Goal: Find specific page/section: Find specific page/section

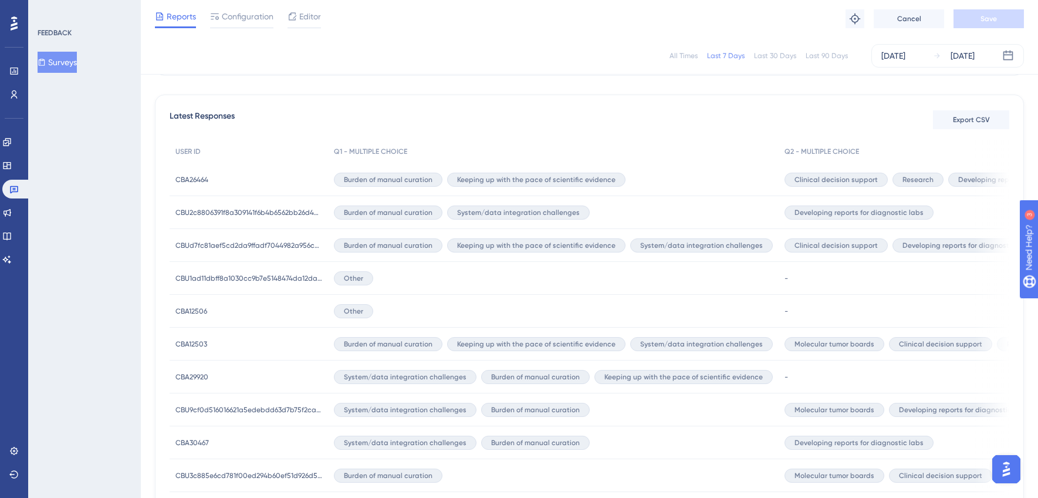
scroll to position [79, 0]
click at [75, 65] on button "Surveys" at bounding box center [57, 62] width 39 height 21
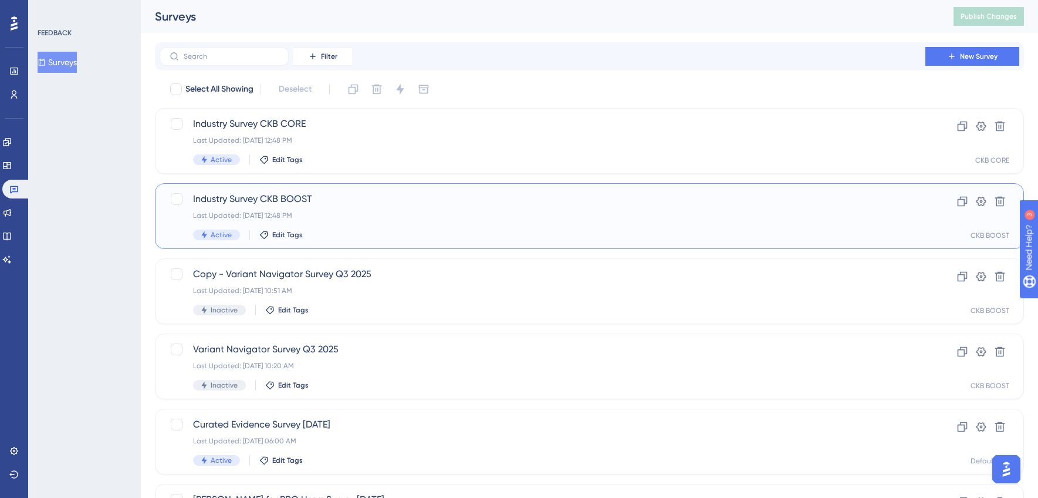
click at [298, 201] on span "Industry Survey CKB BOOST" at bounding box center [542, 199] width 699 height 14
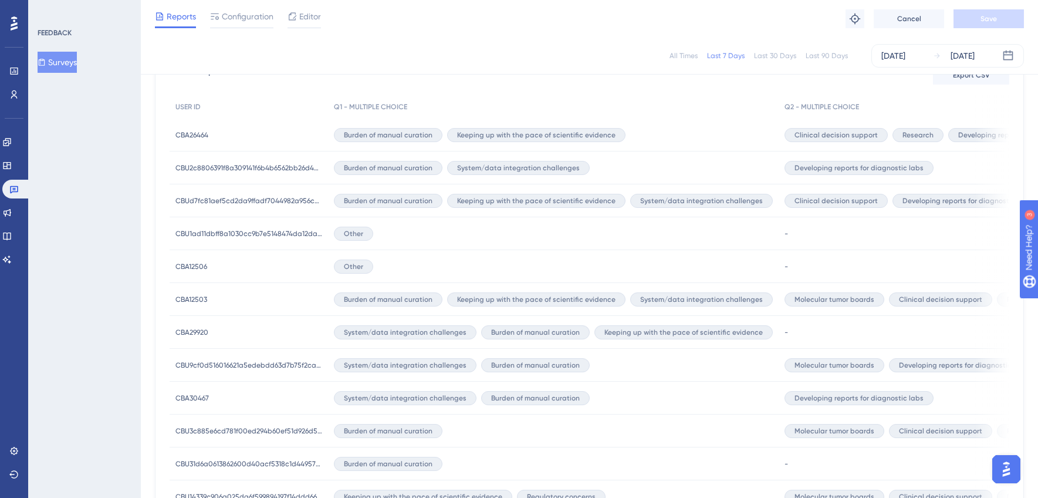
scroll to position [366, 0]
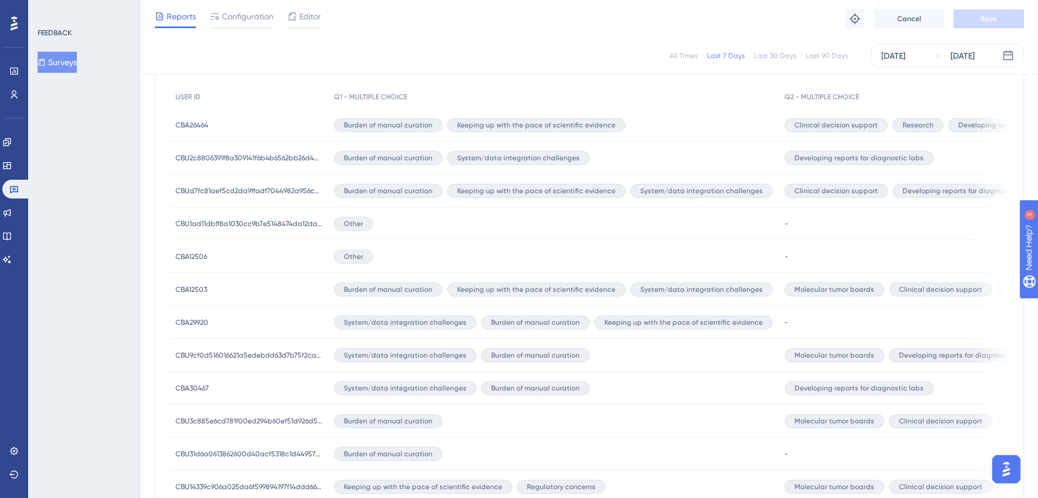
click at [65, 62] on button "Surveys" at bounding box center [57, 62] width 39 height 21
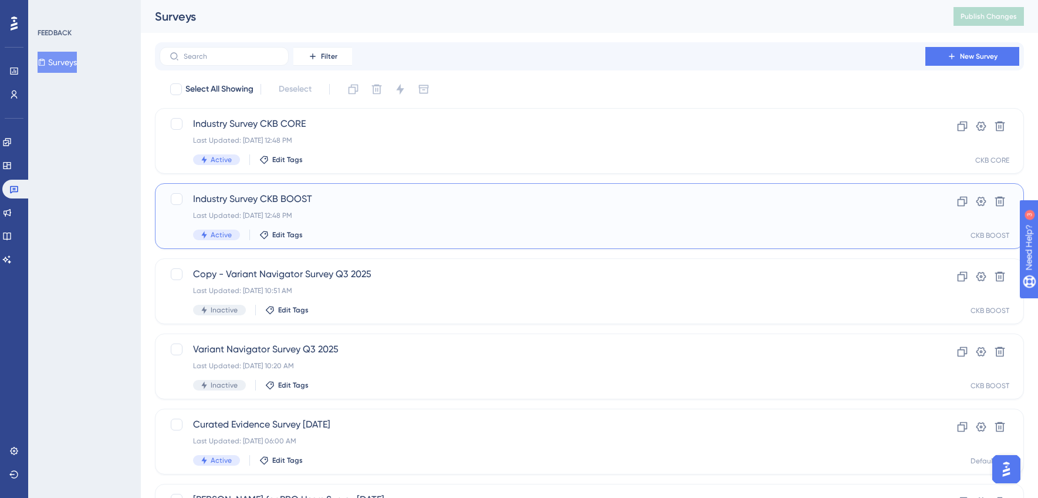
click at [281, 195] on span "Industry Survey CKB BOOST" at bounding box center [542, 199] width 699 height 14
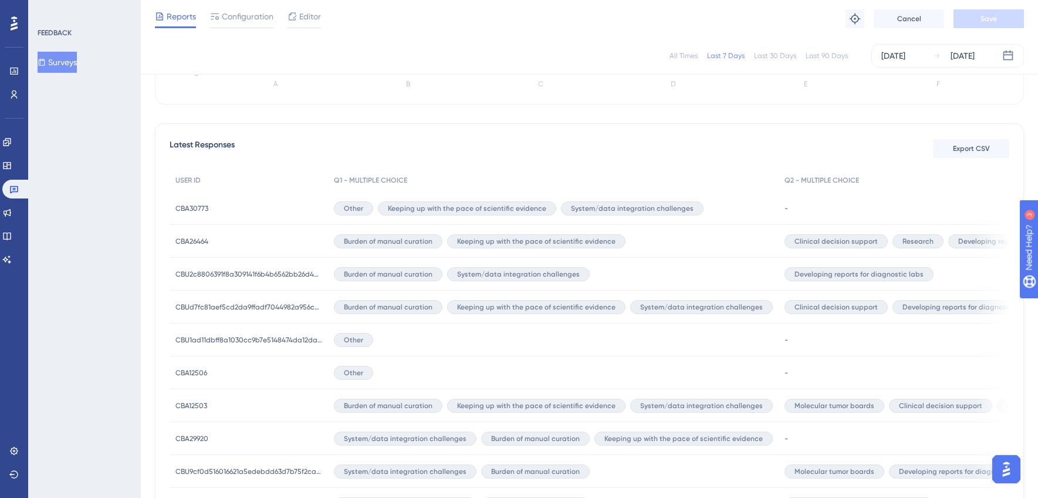
click at [79, 274] on div "FEEDBACK Surveys" at bounding box center [84, 249] width 113 height 498
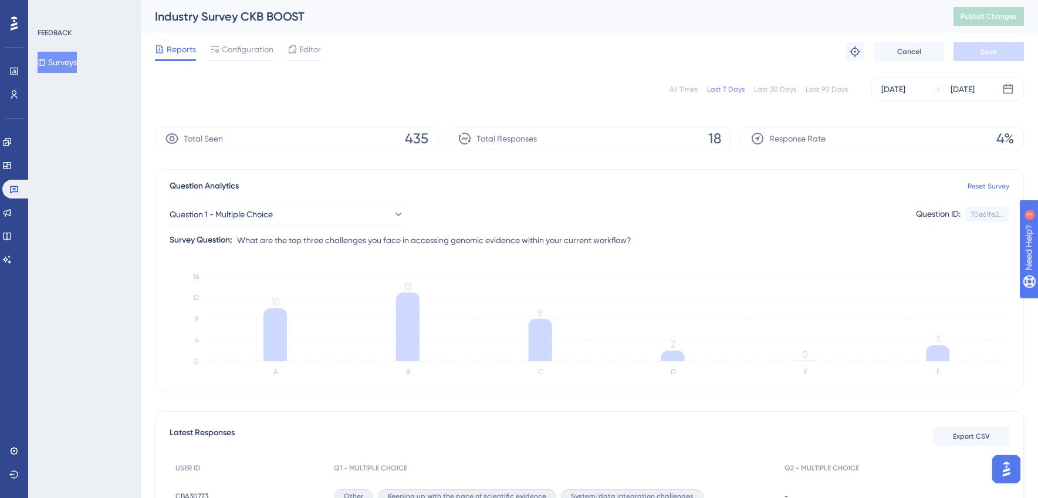
scroll to position [4, 0]
